Goal: Transaction & Acquisition: Purchase product/service

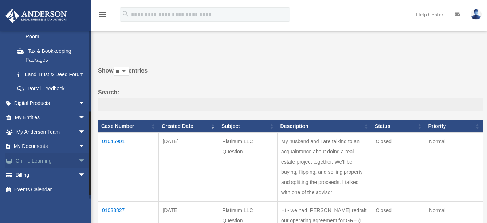
scroll to position [165, 0]
click at [46, 179] on link "Billing arrow_drop_down" at bounding box center [51, 175] width 92 height 15
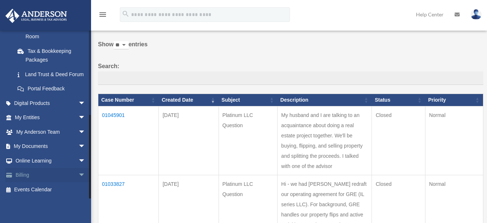
scroll to position [48, 0]
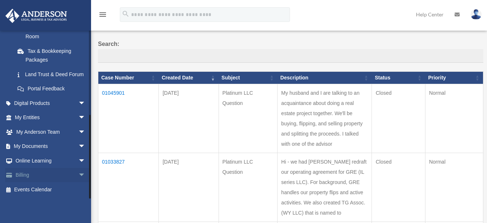
click at [78, 176] on span "arrow_drop_down" at bounding box center [85, 175] width 15 height 15
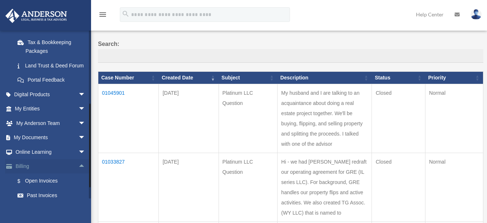
scroll to position [209, 0]
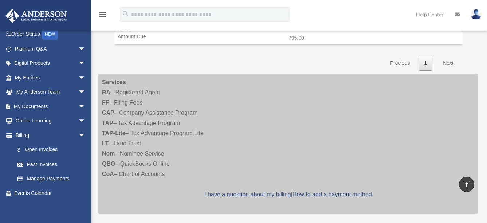
scroll to position [292, 0]
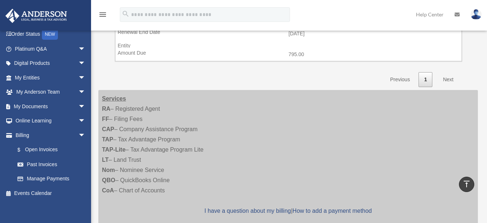
click at [446, 81] on link "Next" at bounding box center [449, 79] width 22 height 15
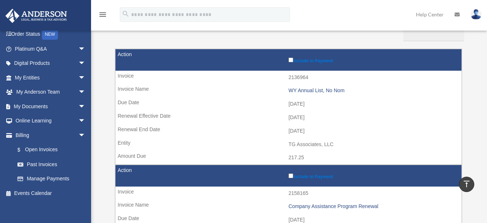
scroll to position [0, 0]
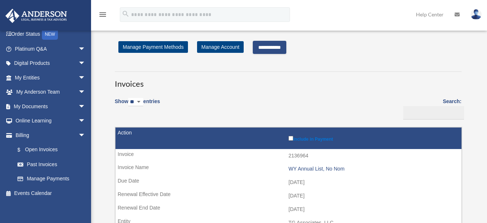
click at [281, 48] on input "**********" at bounding box center [270, 47] width 34 height 13
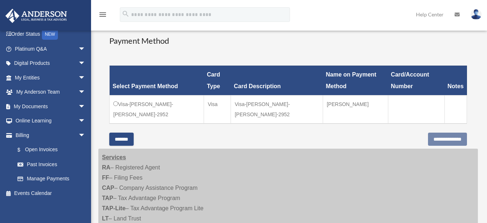
scroll to position [194, 0]
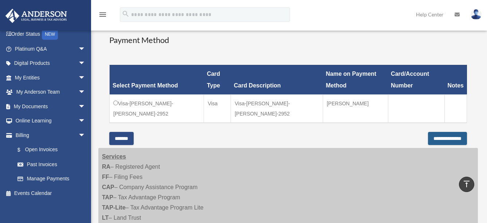
click at [442, 132] on input "**********" at bounding box center [447, 138] width 39 height 13
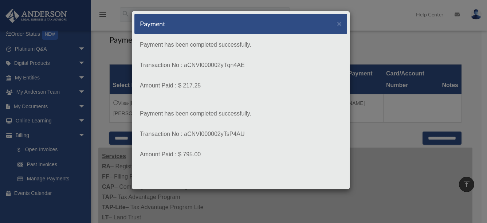
scroll to position [24, 0]
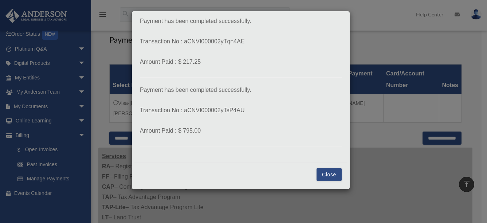
click at [323, 175] on button "Close" at bounding box center [329, 174] width 25 height 13
